Goal: Transaction & Acquisition: Subscribe to service/newsletter

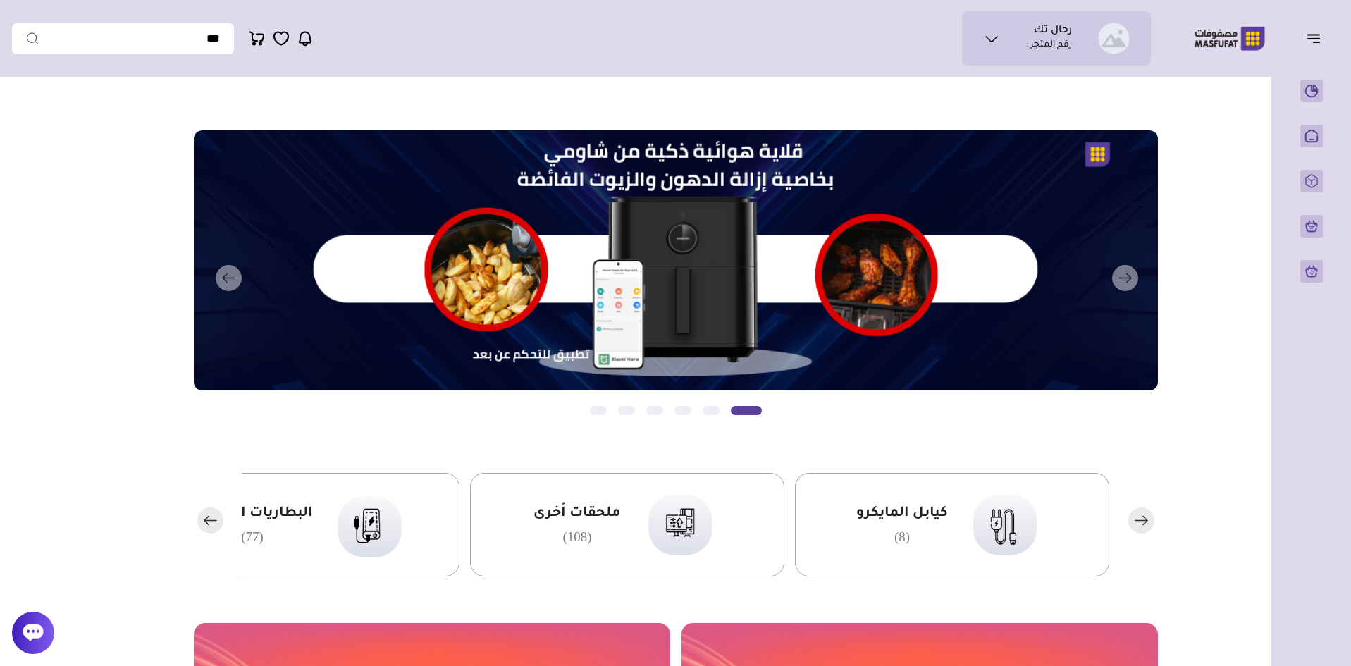
click at [39, 634] on icon at bounding box center [33, 632] width 20 height 17
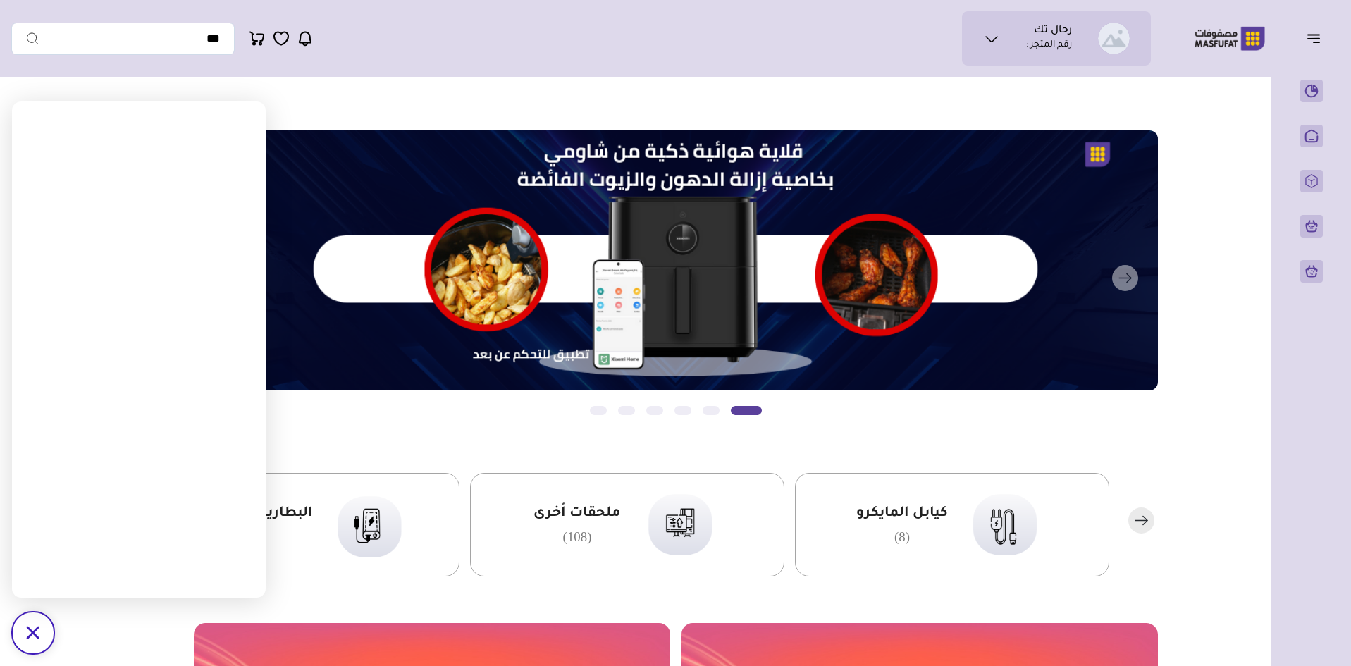
click at [462, 90] on main "مزامنة ( 0 ) تحديد الكل إلغاء التحديد" at bounding box center [675, 669] width 1328 height 1170
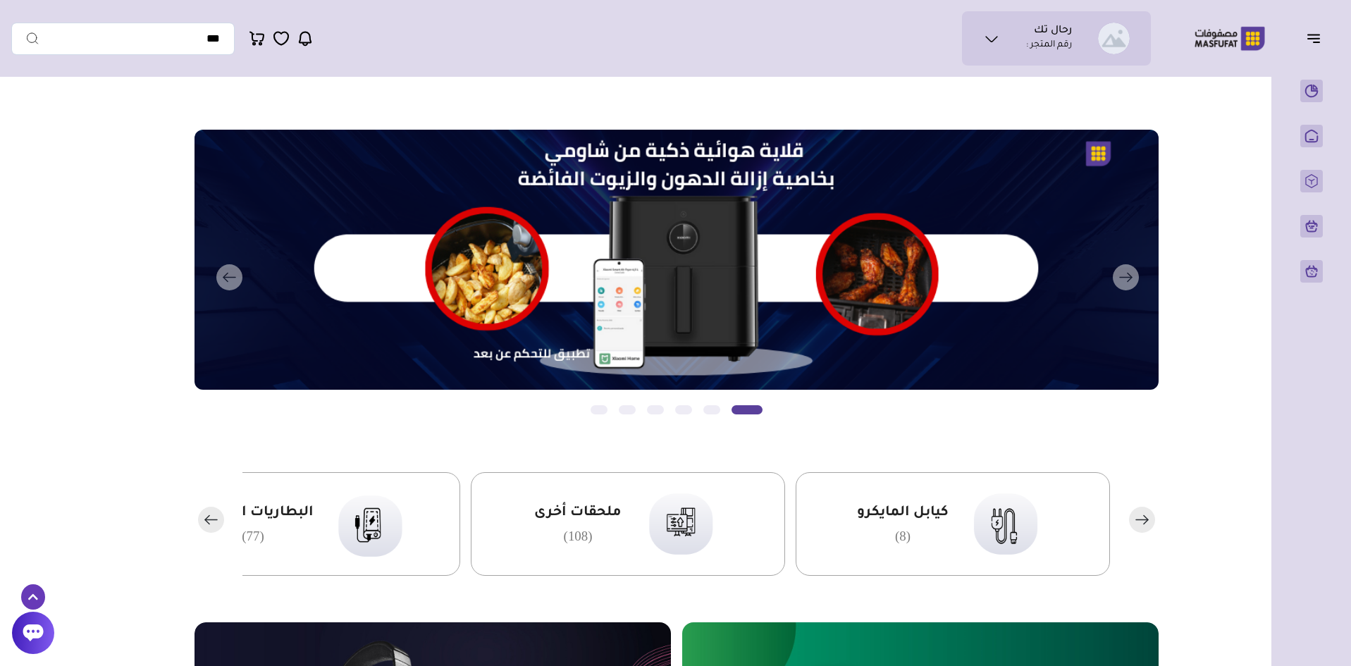
scroll to position [0, -1]
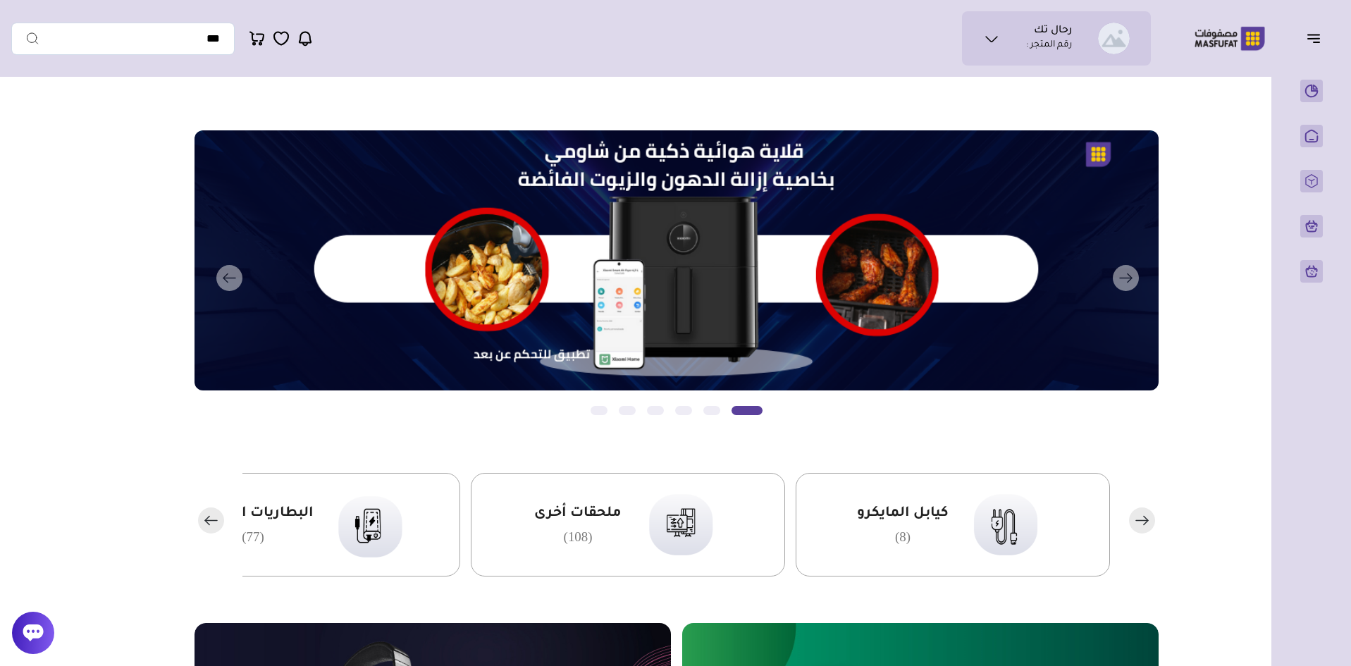
click at [1310, 41] on icon "button" at bounding box center [1313, 38] width 17 height 17
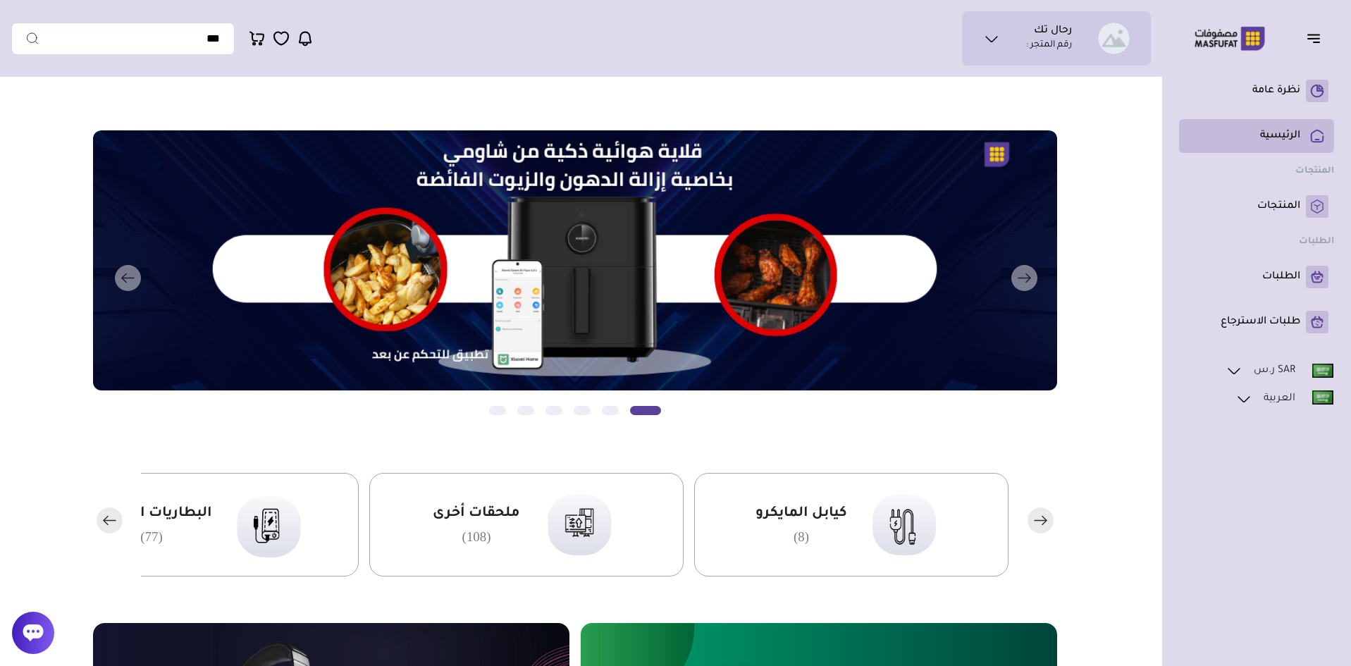
click at [1282, 135] on p "الرئيسية" at bounding box center [1280, 136] width 40 height 14
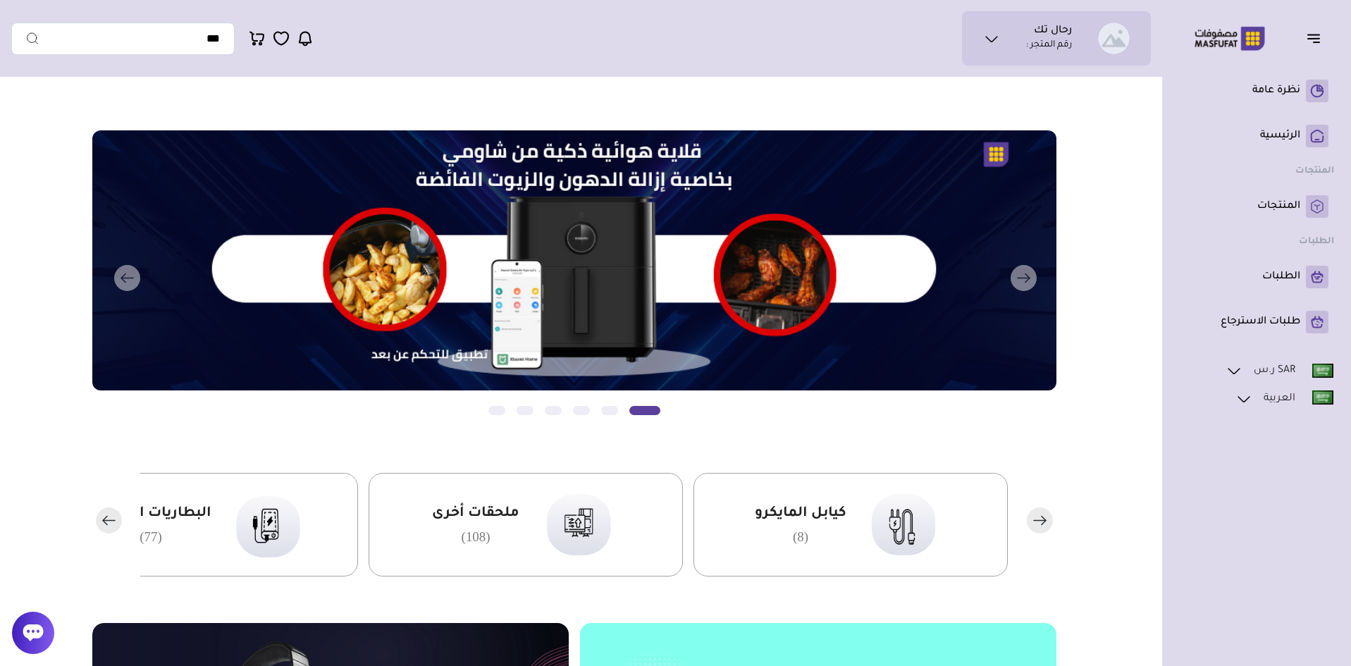
click at [993, 37] on icon at bounding box center [991, 38] width 17 height 17
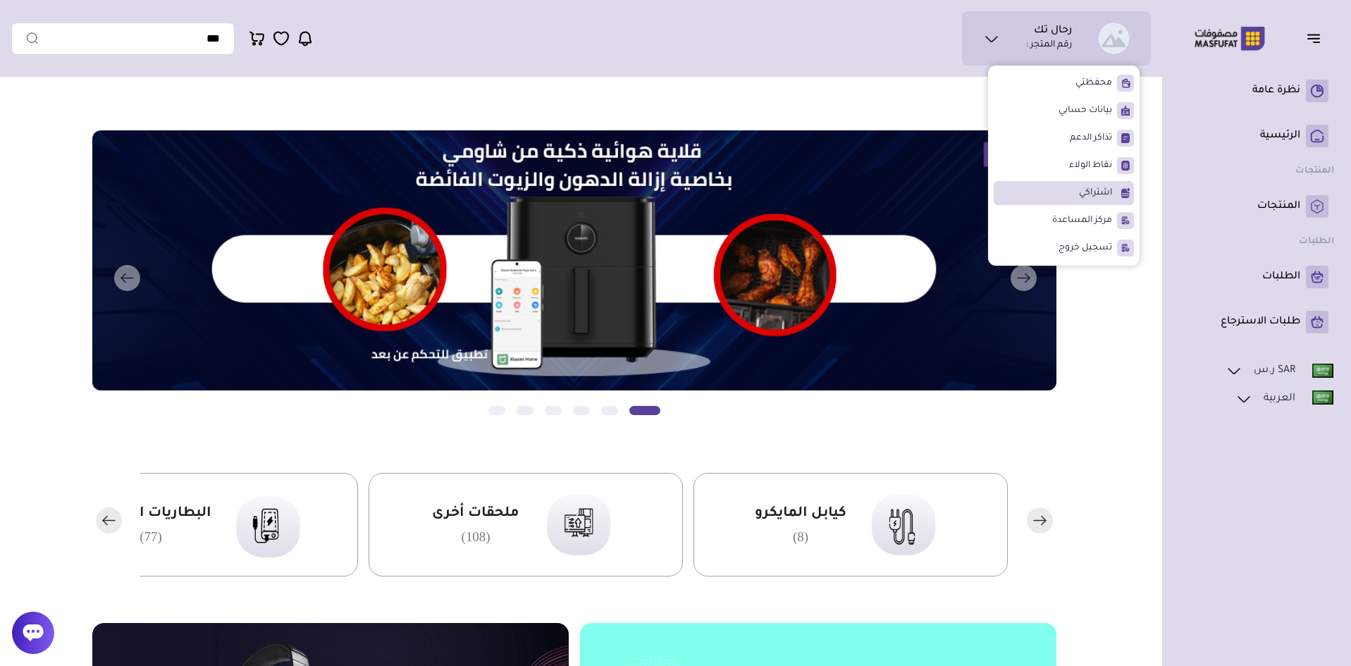
click at [1086, 187] on span "اشتراكي" at bounding box center [1095, 193] width 33 height 14
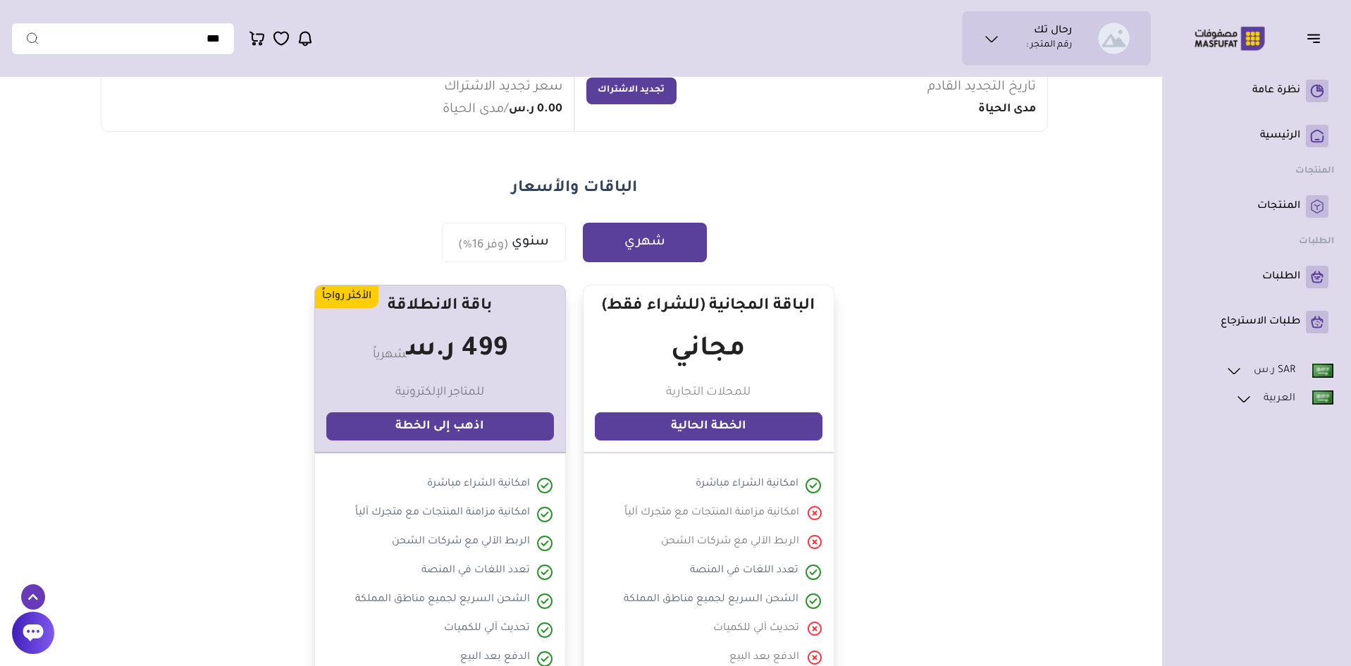
scroll to position [211, 0]
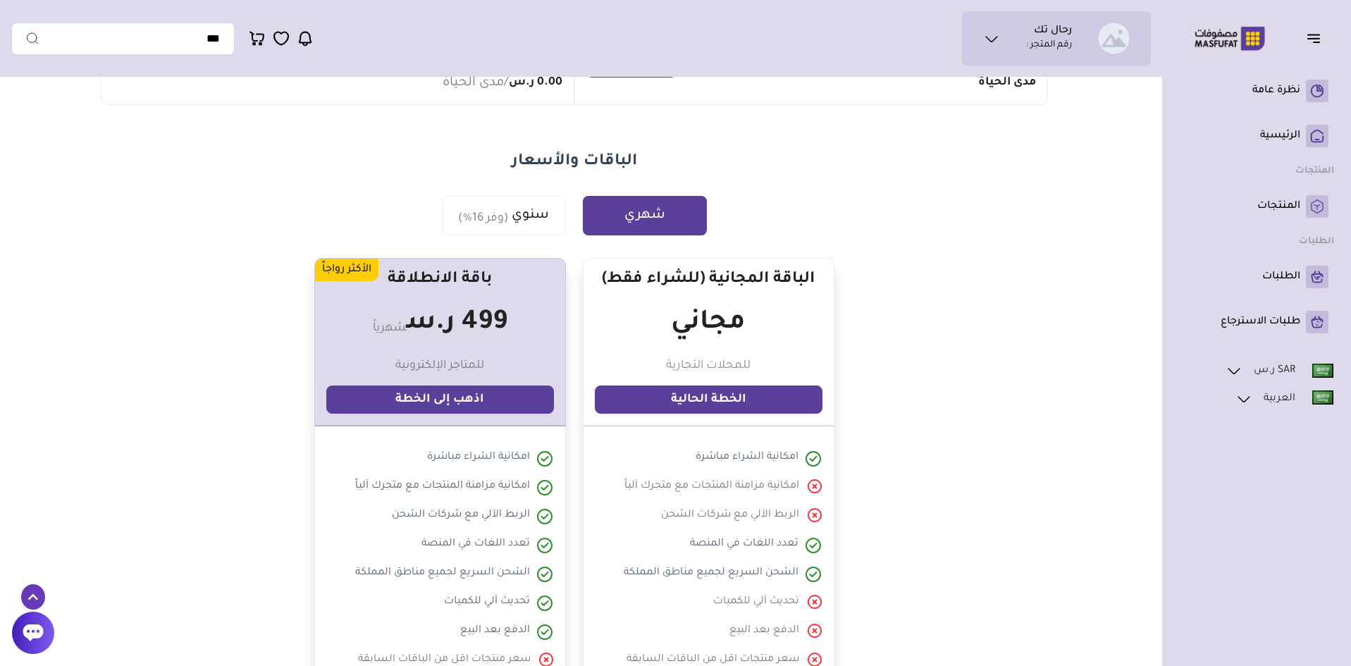
click at [461, 394] on link "اذهب إلى الخطة" at bounding box center [440, 399] width 228 height 28
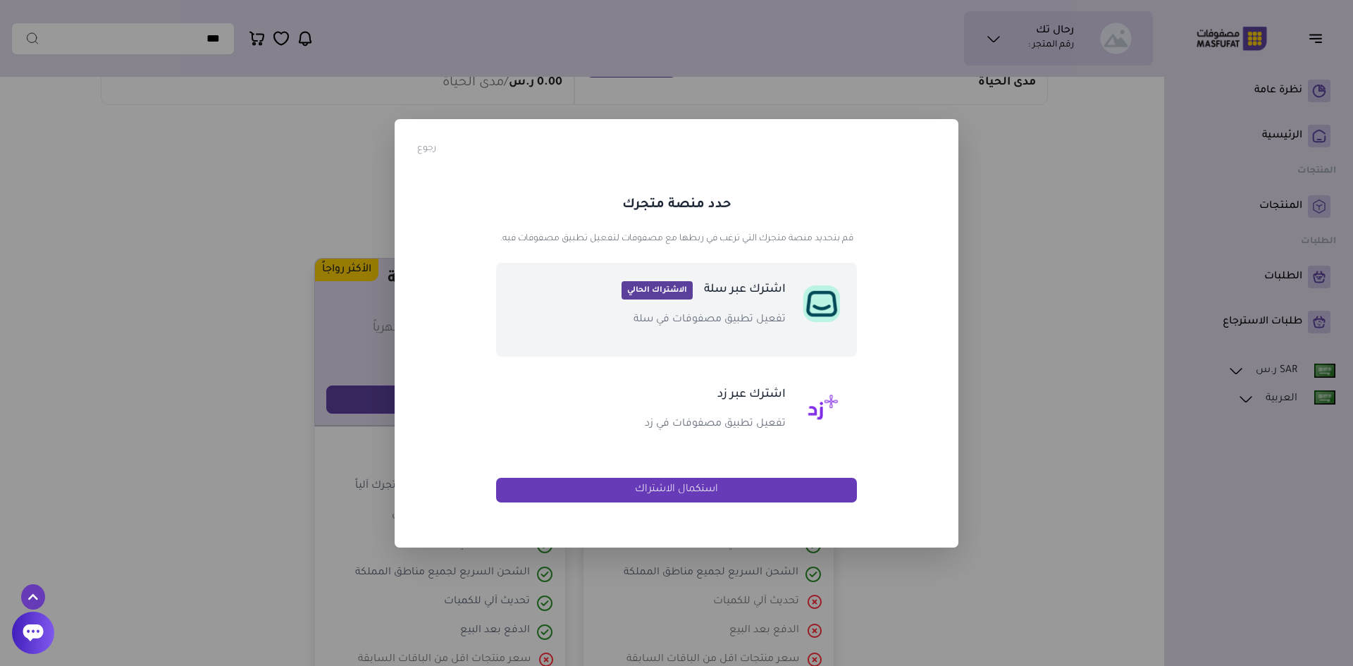
click at [660, 295] on span "الاشتراك الحالي" at bounding box center [656, 290] width 71 height 18
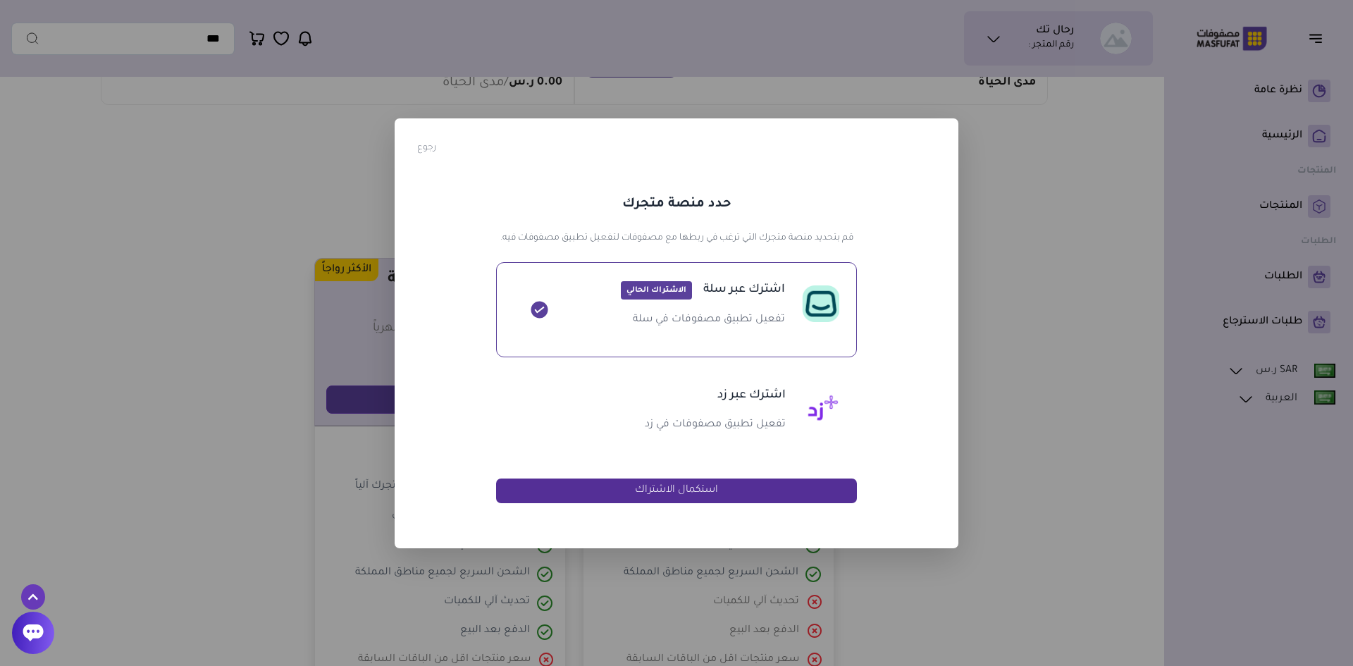
click at [658, 487] on button "استكمال الاشتراك" at bounding box center [676, 490] width 361 height 25
click at [671, 495] on button "استكمال الاشتراك" at bounding box center [676, 490] width 361 height 25
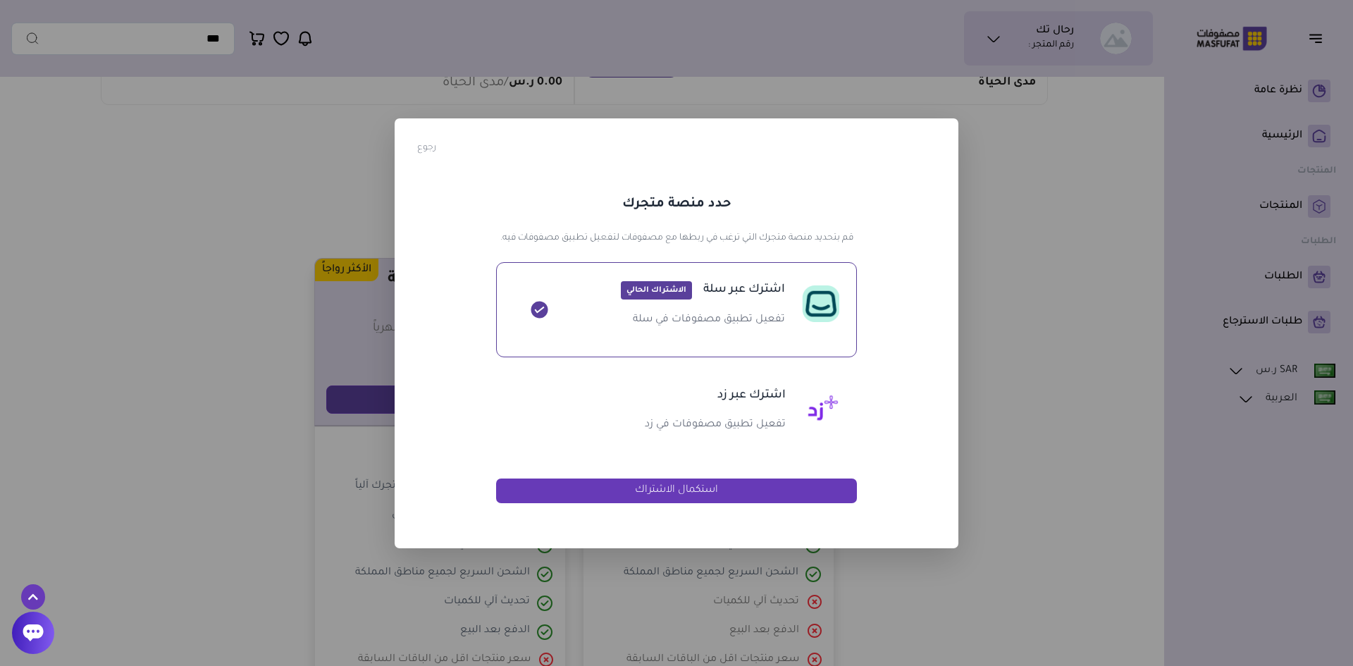
click at [1012, 438] on div "? ! i × رجوع حدد منصة متجرك قم بتحديد منصة متجرك التي ترغب في ربطها مع مصفوفات …" at bounding box center [676, 333] width 1353 height 666
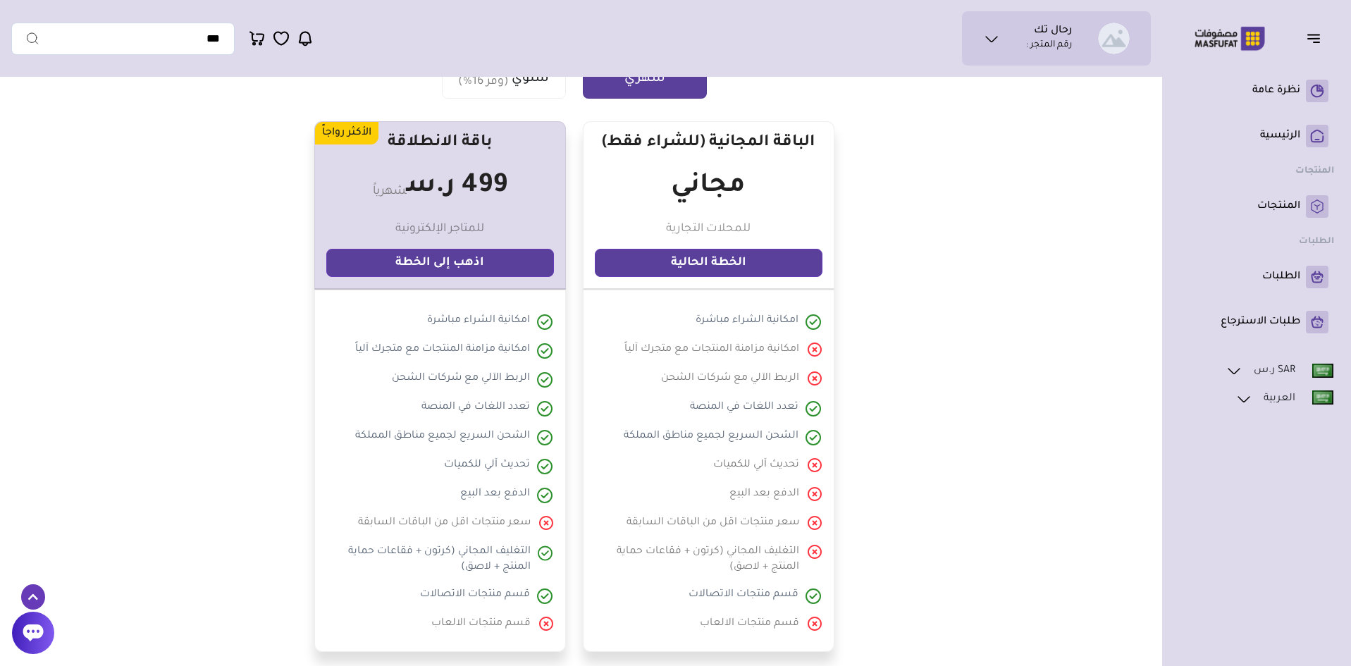
scroll to position [211, 0]
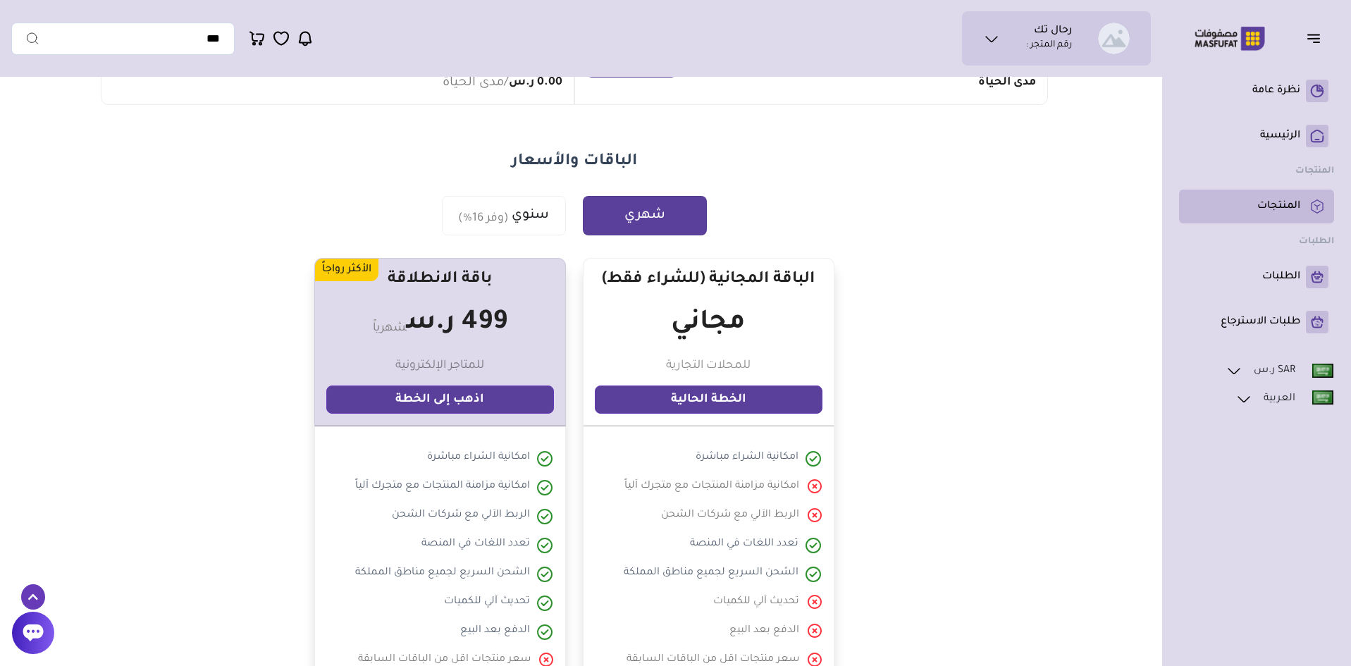
click at [1299, 202] on p "المنتجات" at bounding box center [1278, 206] width 43 height 14
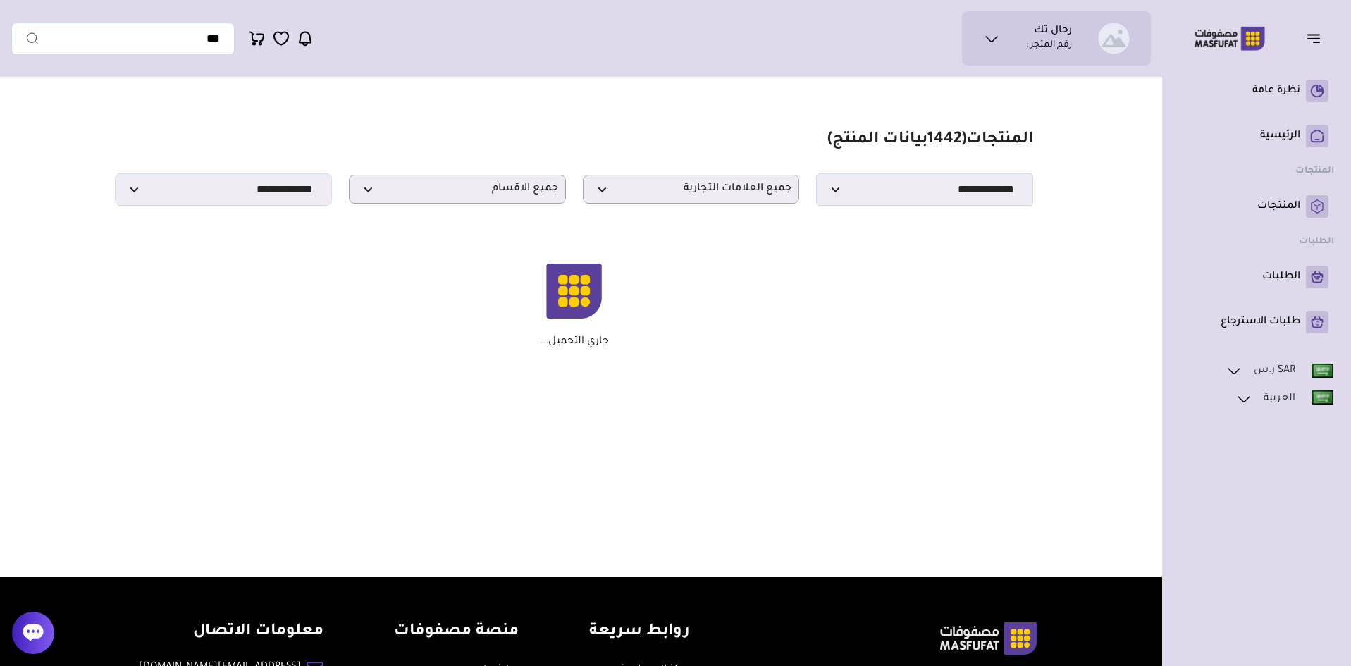
click at [1008, 39] on ul "رحال تك رقم المتجر :" at bounding box center [1056, 39] width 166 height 32
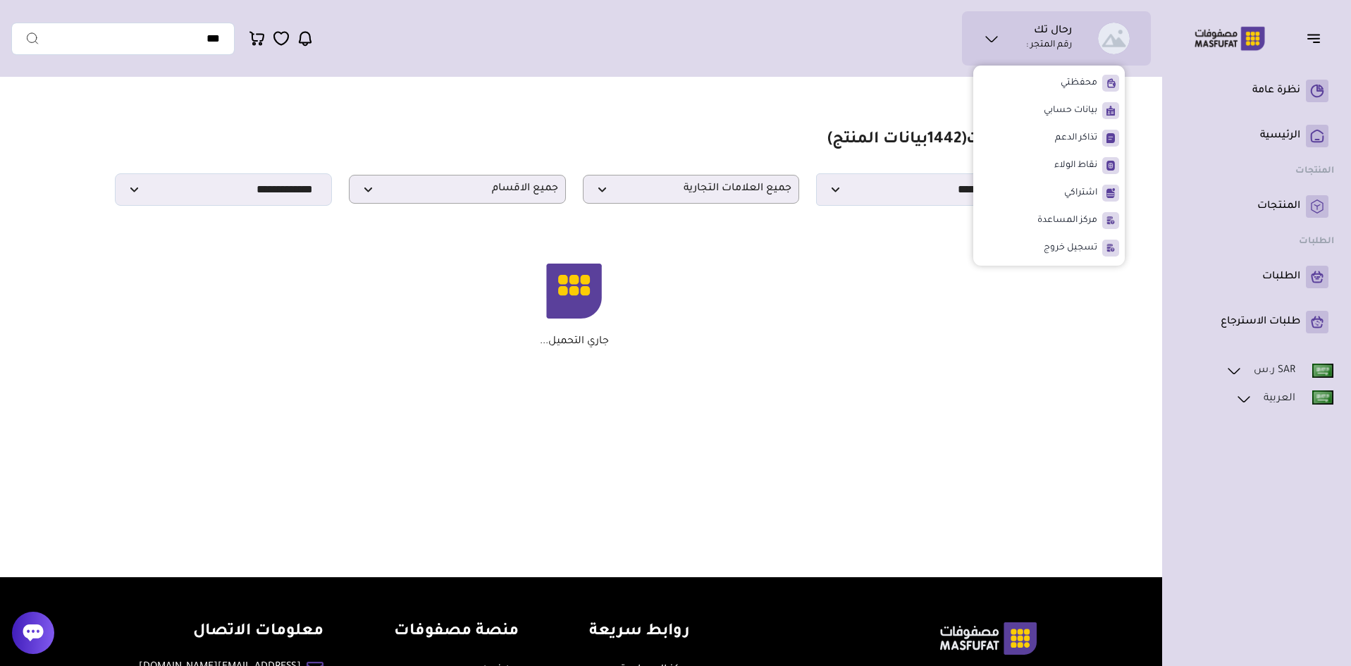
click at [1133, 325] on main "مزامنة ( 0 ) تحديد الكل إلغاء التحديد ( 1442 بيانات المنتج) ****" at bounding box center [573, 239] width 1125 height 311
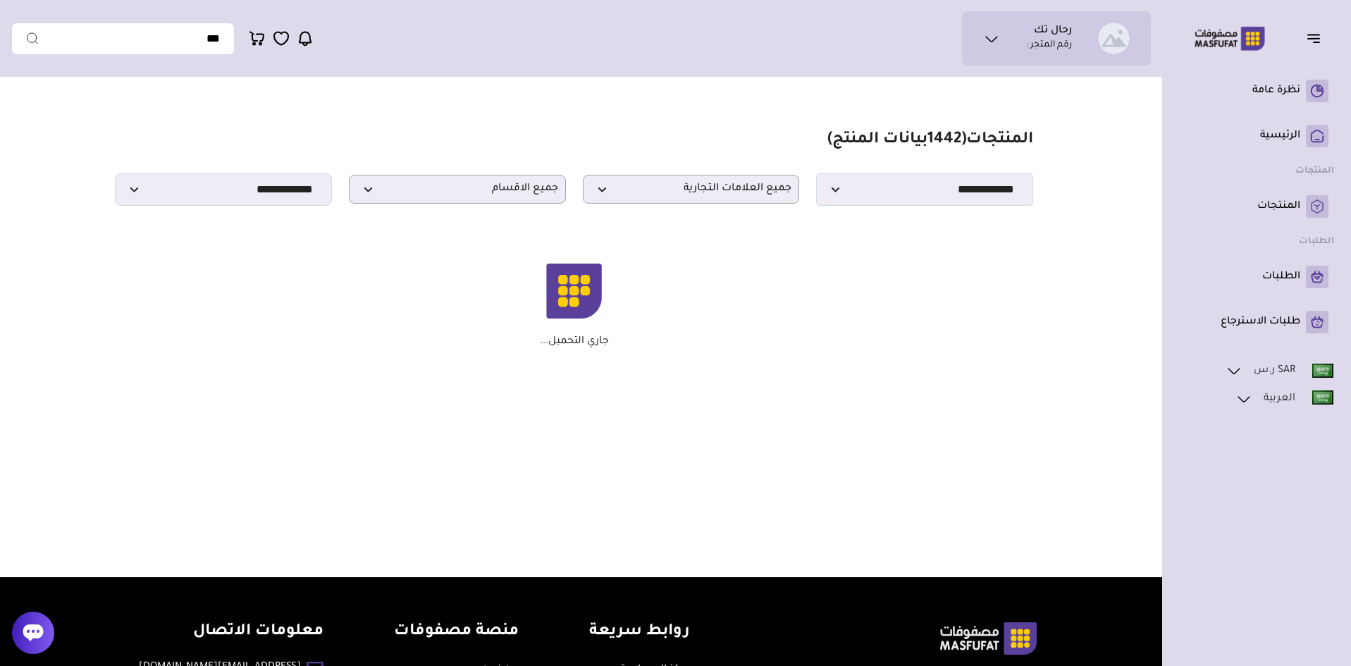
click at [20, 626] on div at bounding box center [33, 633] width 42 height 42
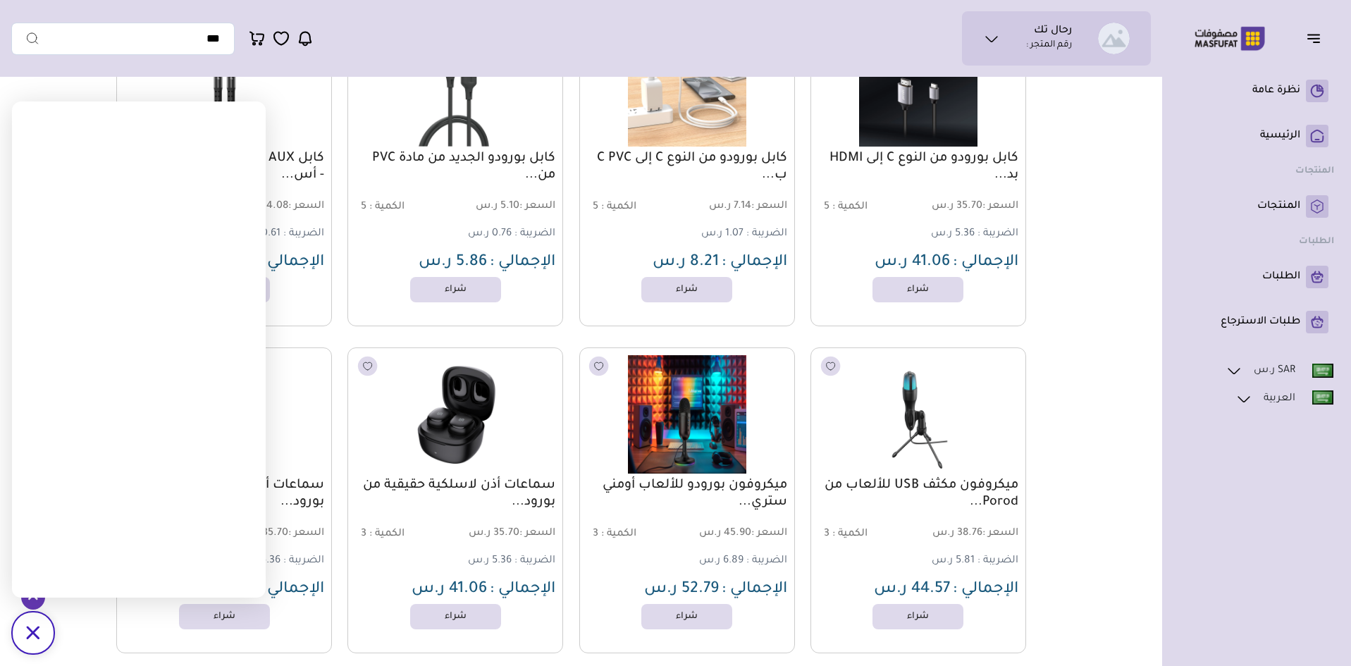
scroll to position [70, 0]
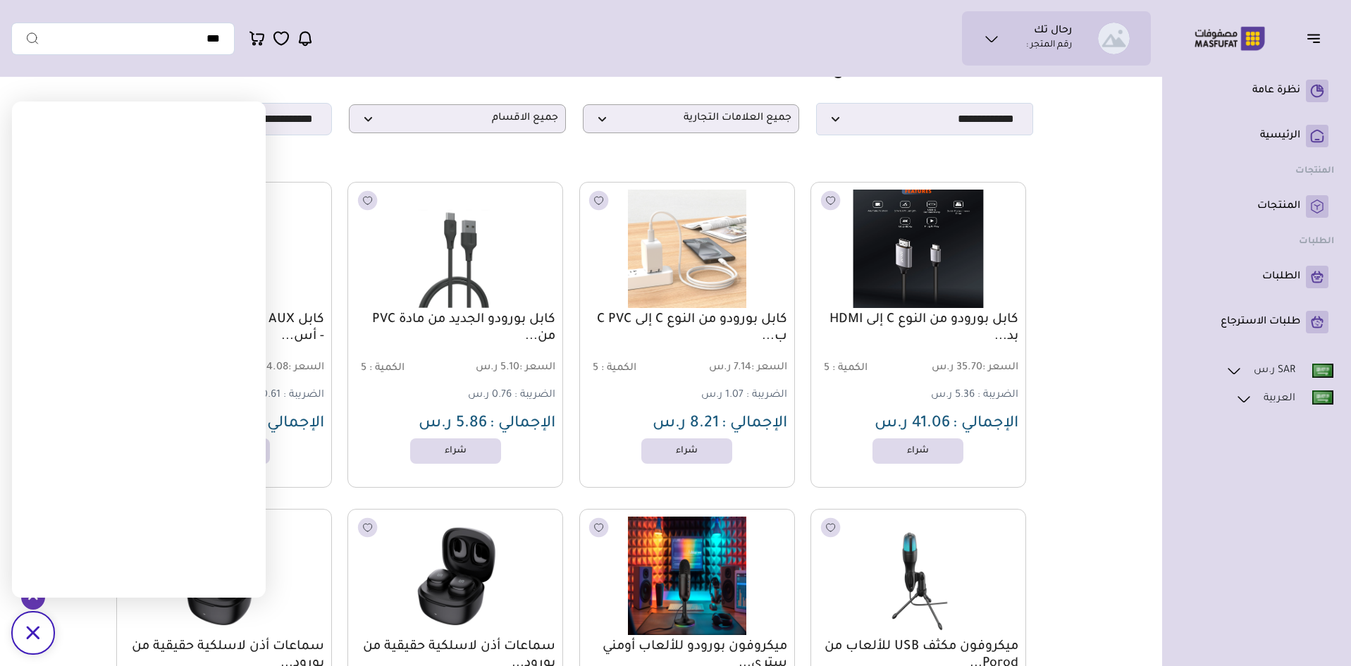
click at [978, 300] on img at bounding box center [918, 248] width 218 height 130
